Goal: Transaction & Acquisition: Purchase product/service

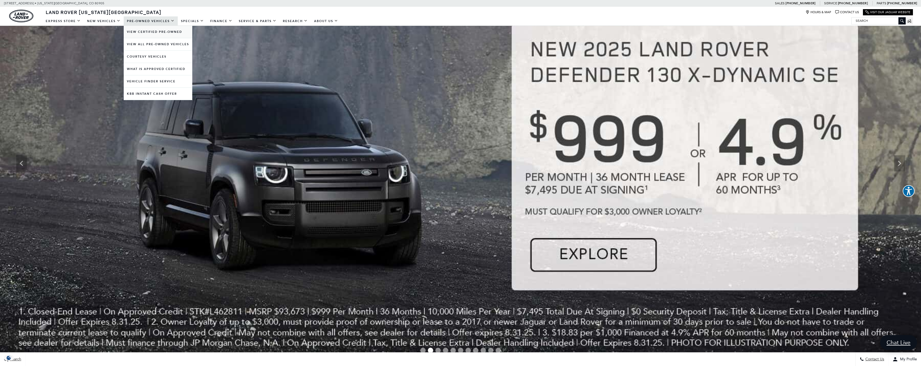
click at [154, 30] on link "View Certified Pre-Owned" at bounding box center [158, 32] width 69 height 12
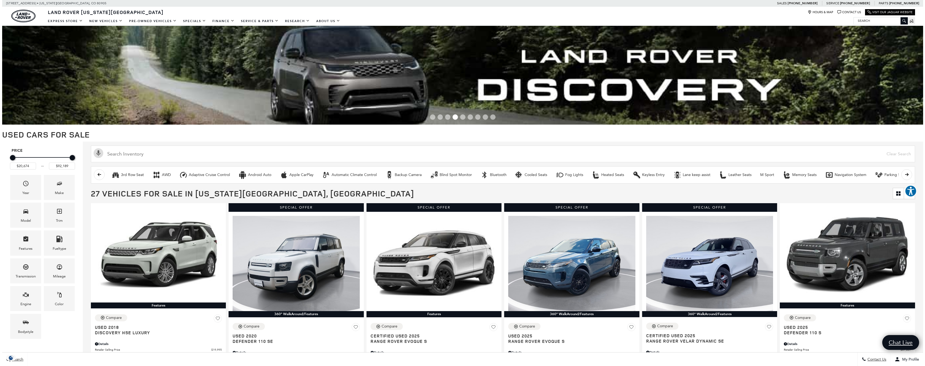
scroll to position [110, 0]
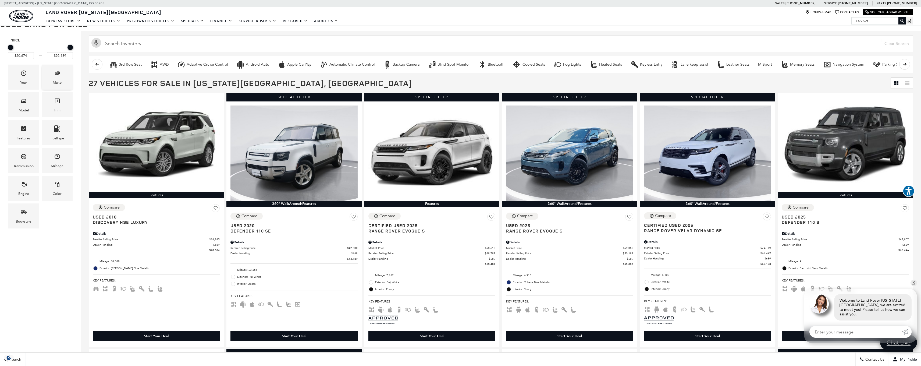
click at [59, 78] on span "Make" at bounding box center [57, 74] width 6 height 11
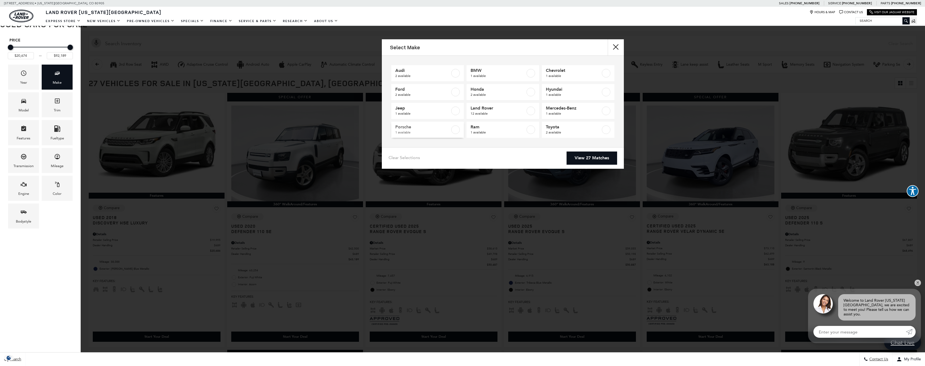
click at [432, 130] on span "1 available" at bounding box center [422, 132] width 55 height 5
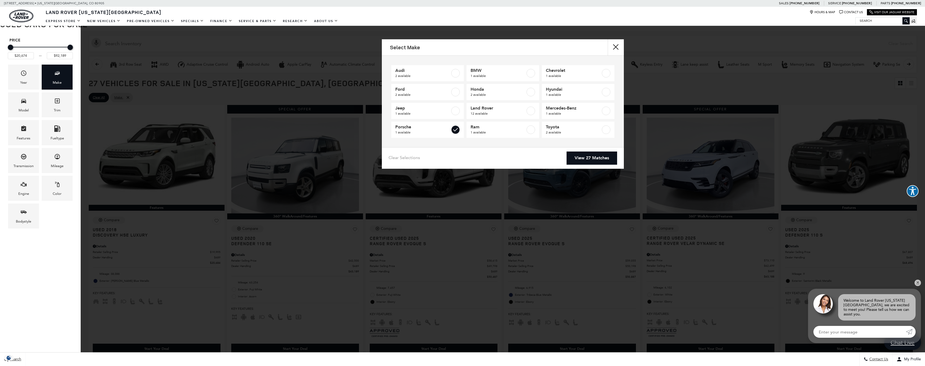
type input "$54,779"
checkbox input "true"
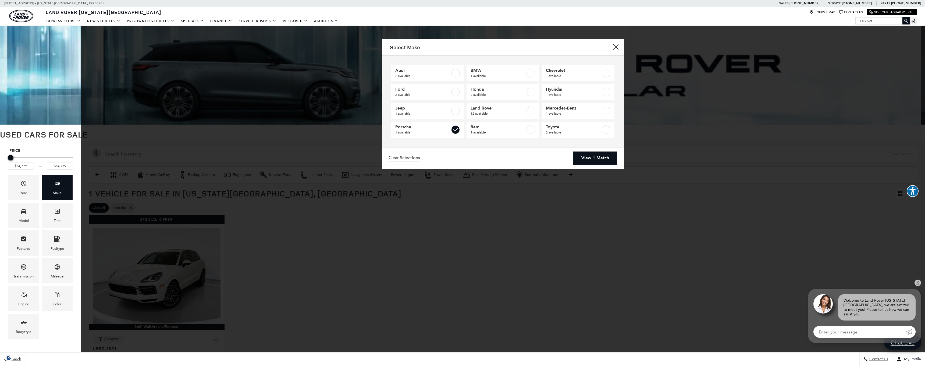
click at [596, 160] on link "View 1 Match" at bounding box center [595, 157] width 44 height 13
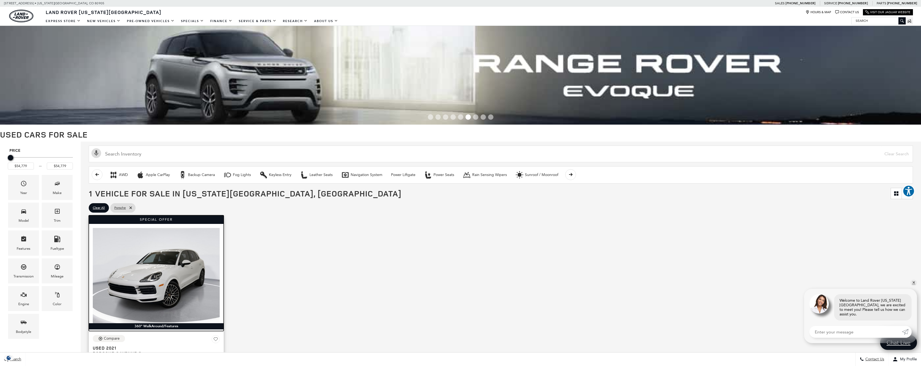
click at [158, 265] on img at bounding box center [156, 275] width 127 height 95
